Goal: Task Accomplishment & Management: Manage account settings

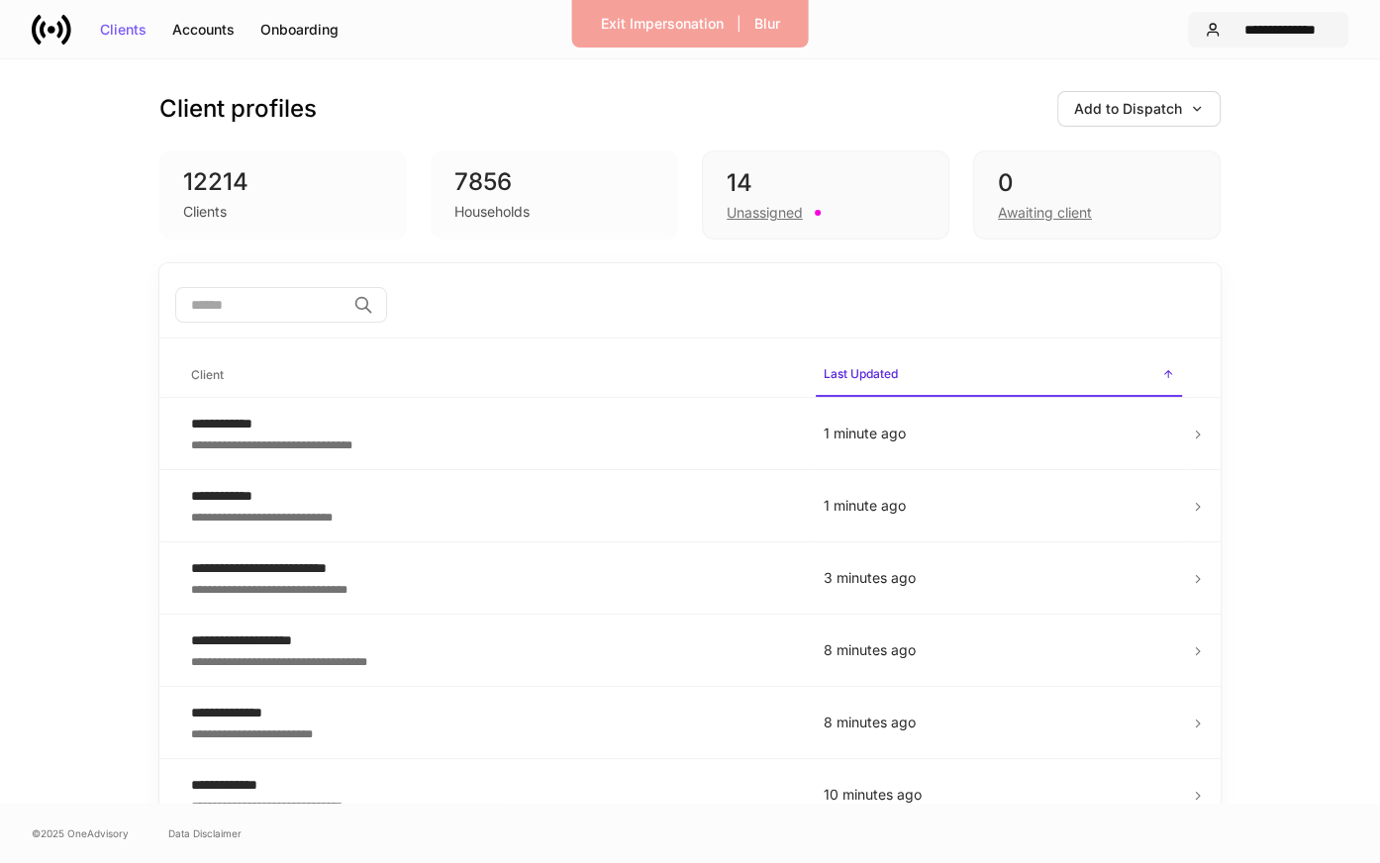
click at [1255, 27] on div "**********" at bounding box center [1279, 30] width 103 height 14
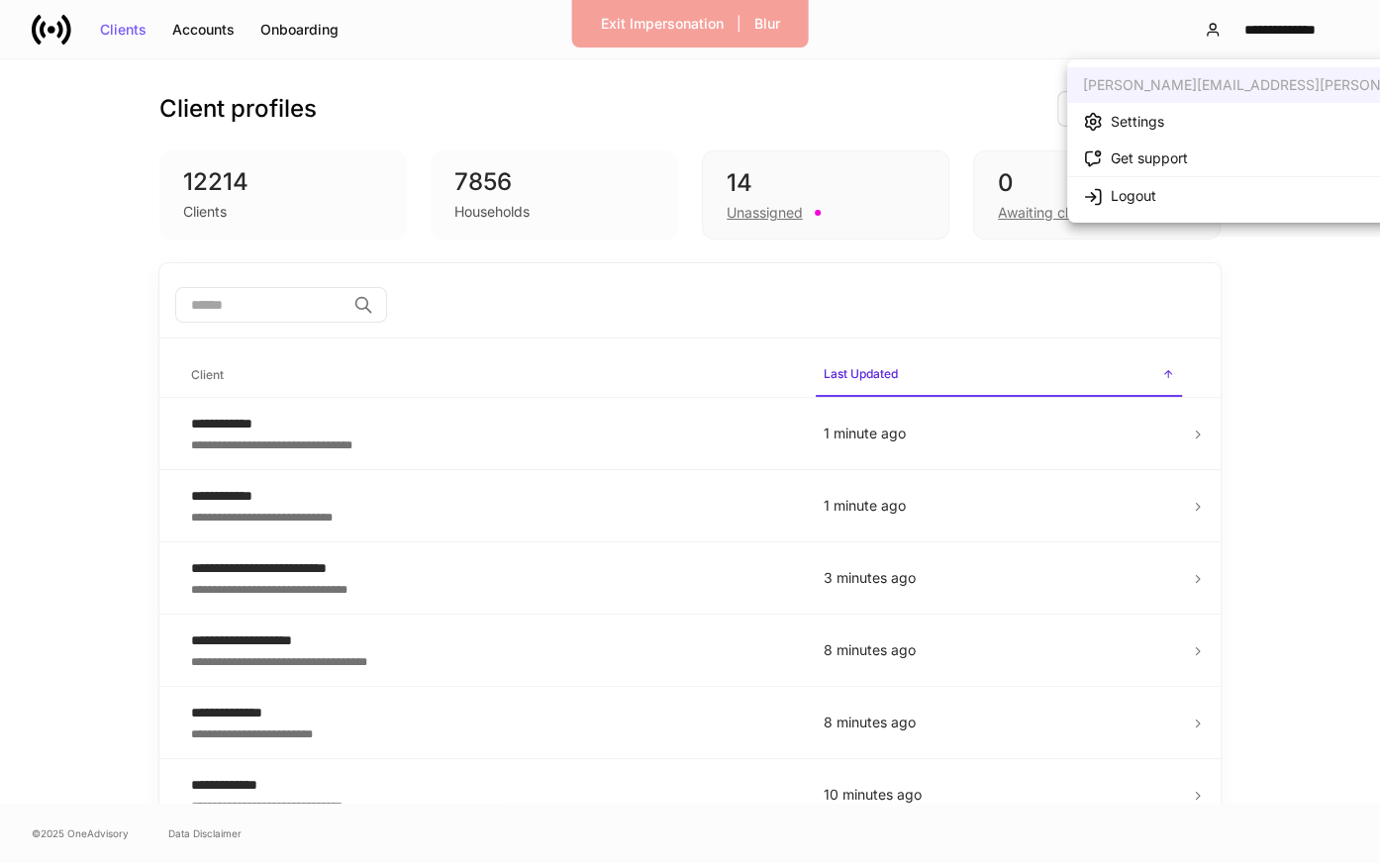
click at [1143, 119] on div "Settings" at bounding box center [1136, 122] width 53 height 20
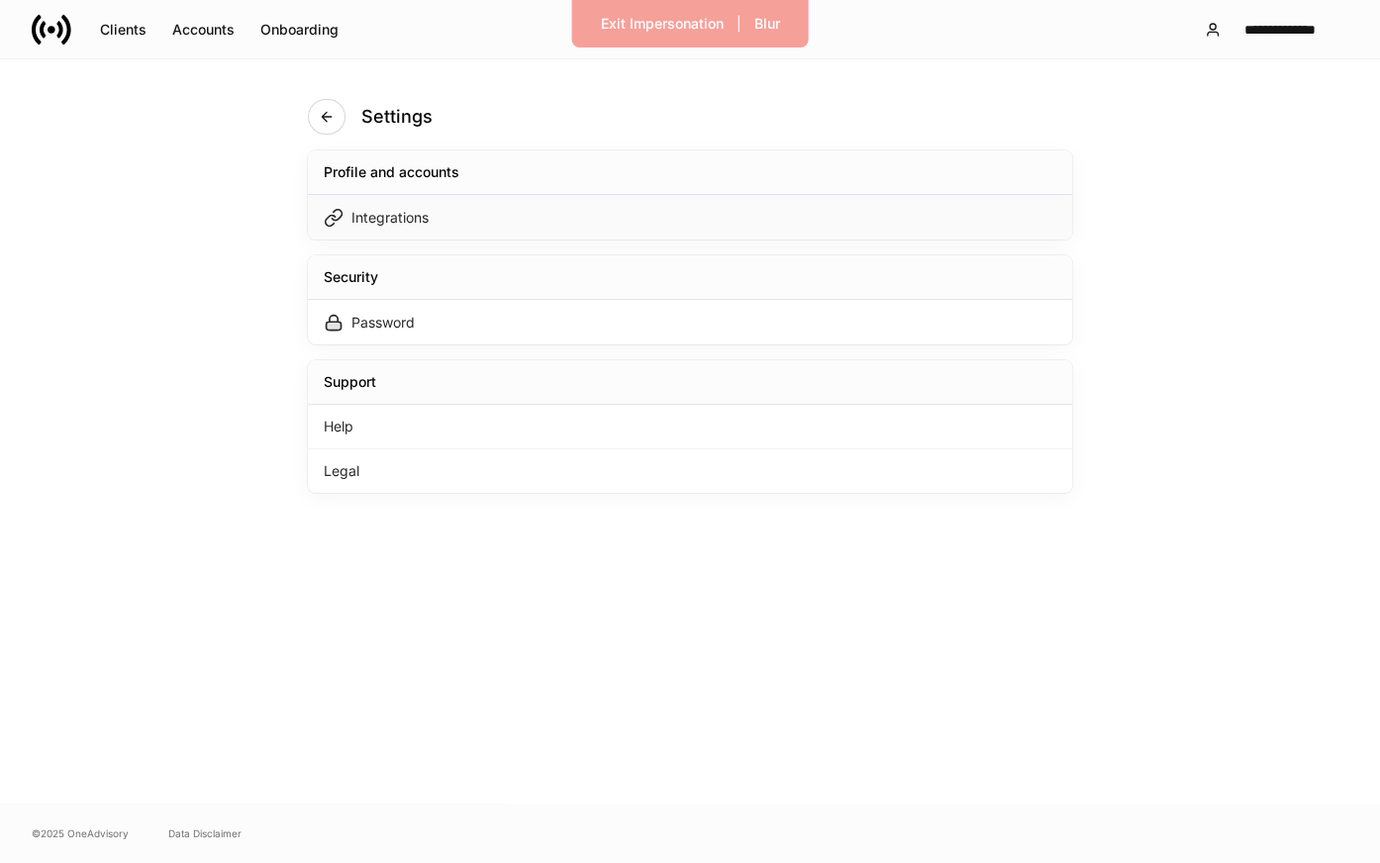
click at [786, 209] on div "Integrations" at bounding box center [690, 217] width 764 height 45
